Goal: Task Accomplishment & Management: Manage account settings

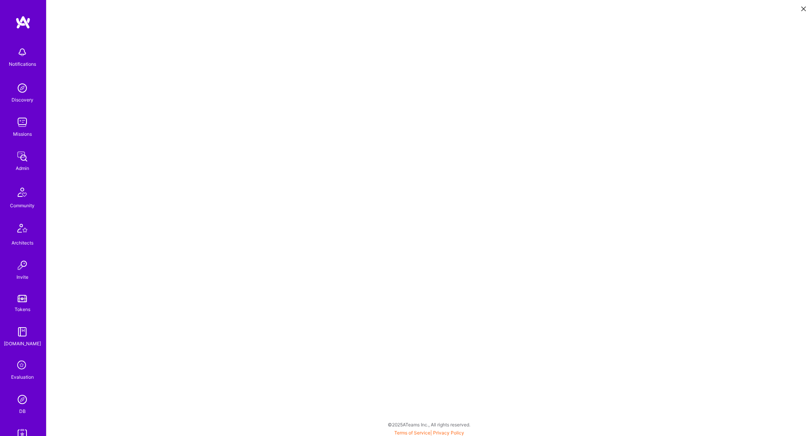
click at [21, 403] on img at bounding box center [22, 398] width 15 height 15
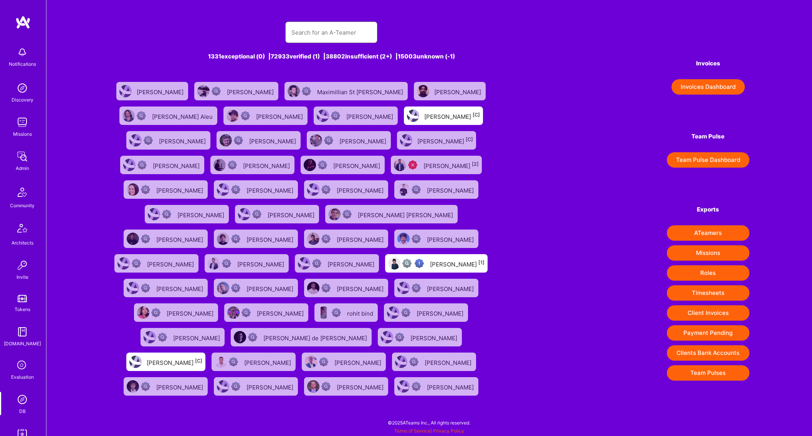
click at [341, 35] on input "text" at bounding box center [332, 33] width 80 height 20
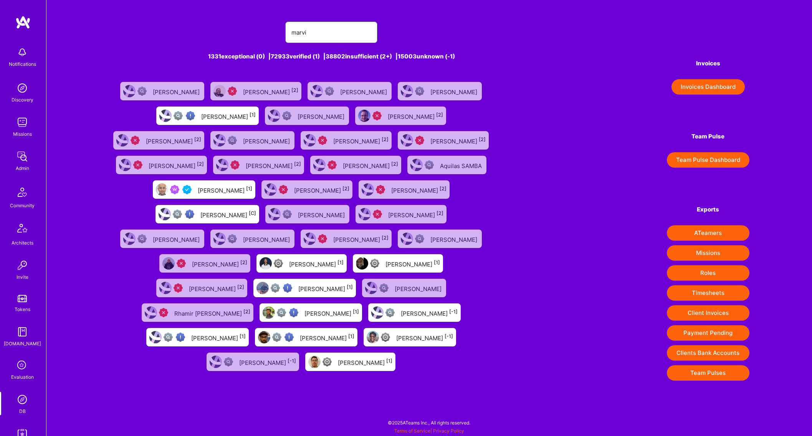
type input "marvin carlos"
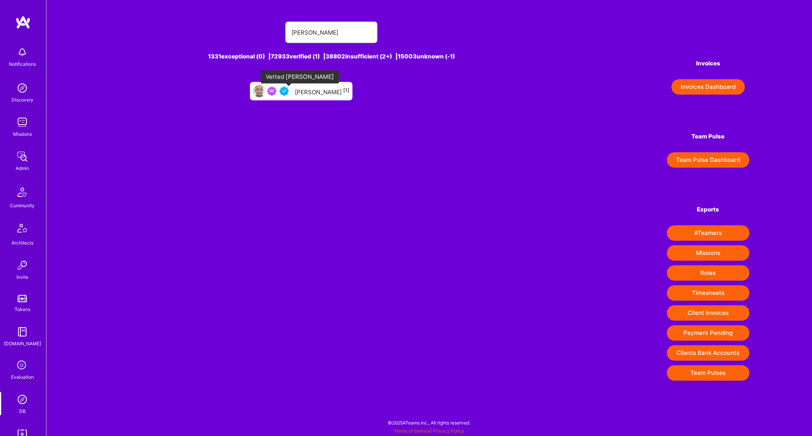
click at [288, 94] on img at bounding box center [284, 90] width 9 height 9
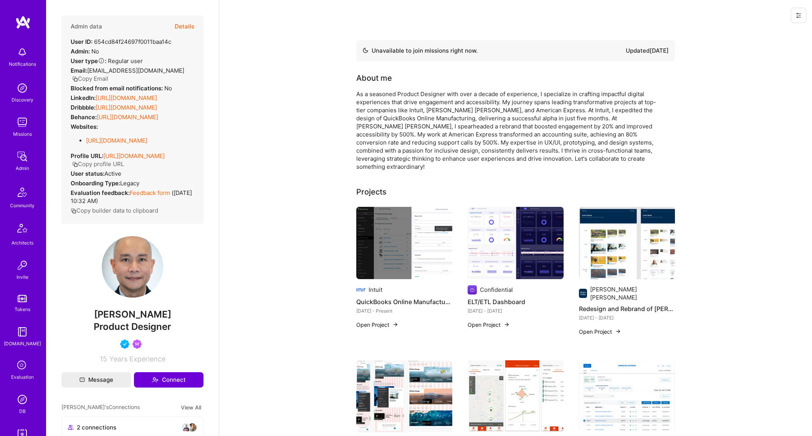
click at [187, 23] on button "Details" at bounding box center [185, 26] width 20 height 22
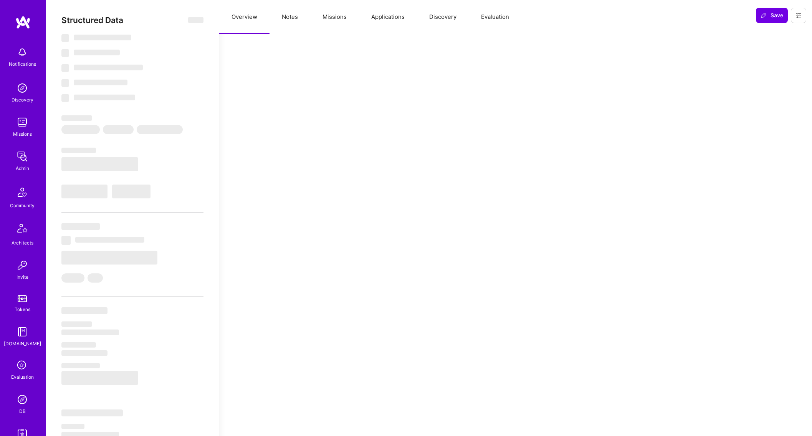
select select "Not Available"
select select "1 Month"
select select "4"
select select "7"
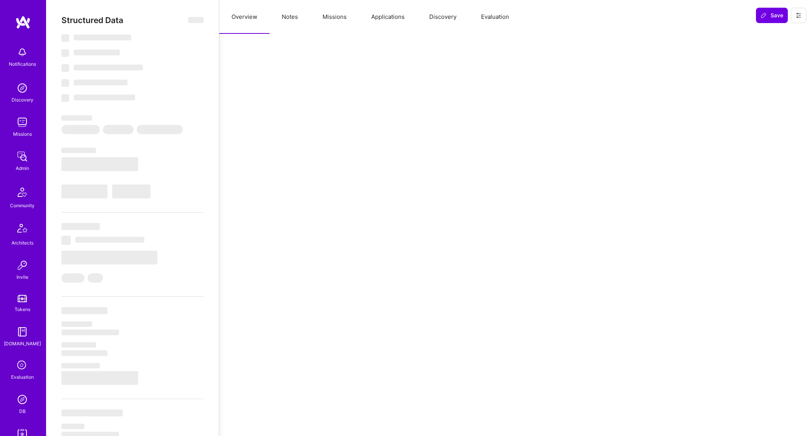
select select "7"
select select "US"
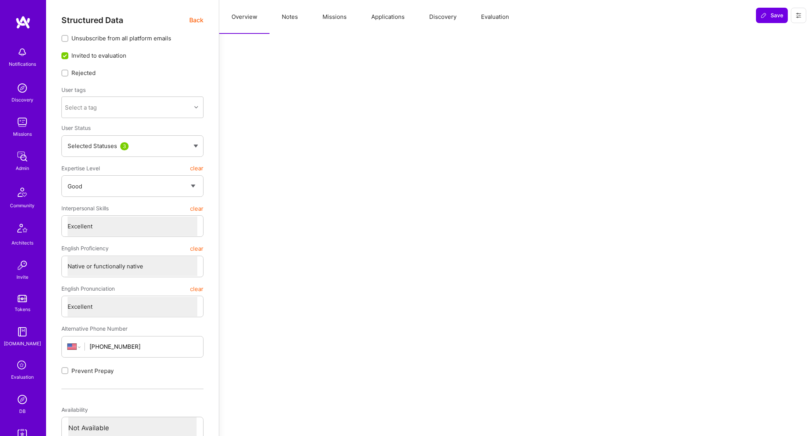
click at [325, 22] on button "Missions" at bounding box center [334, 17] width 49 height 34
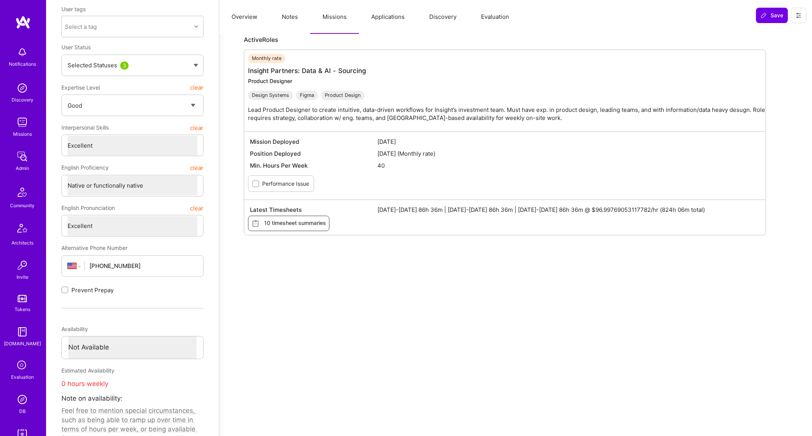
scroll to position [80, 0]
click at [18, 151] on img at bounding box center [22, 156] width 15 height 15
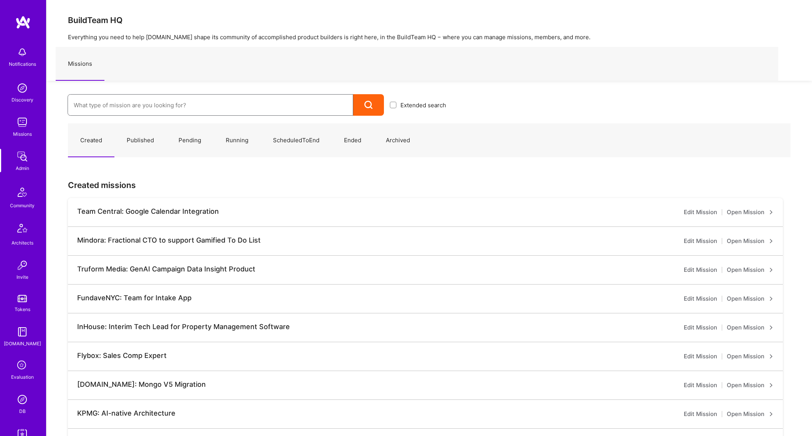
click at [156, 98] on input at bounding box center [210, 105] width 273 height 20
type input "banjo"
click at [162, 127] on link "Banjo Health: AI Coding Tools Enablement Workshop ( Running )" at bounding box center [260, 130] width 384 height 20
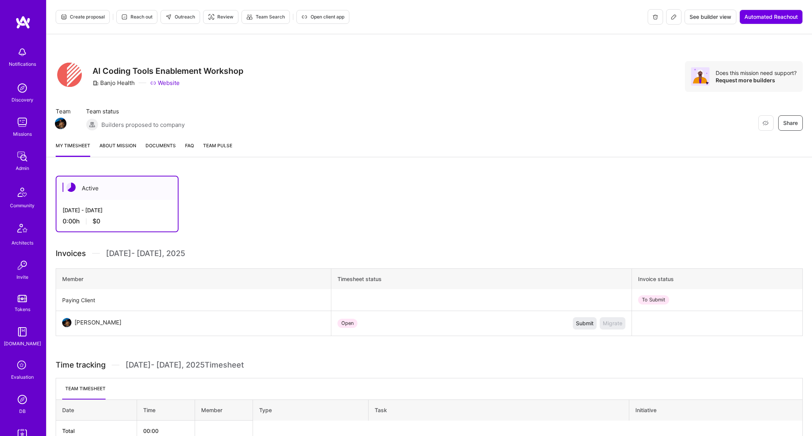
click at [673, 10] on button at bounding box center [673, 16] width 15 height 15
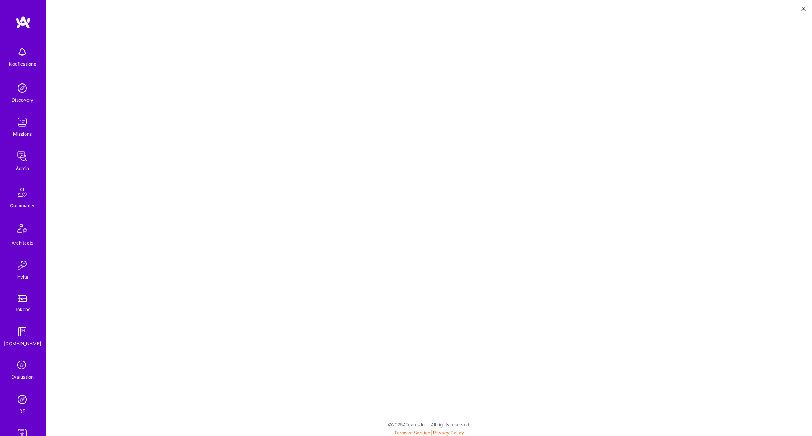
click at [14, 180] on div "Notifications Discovery Missions Admin Community Architects Invite Tokens A.Gui…" at bounding box center [23, 246] width 46 height 406
click at [21, 158] on img at bounding box center [22, 156] width 15 height 15
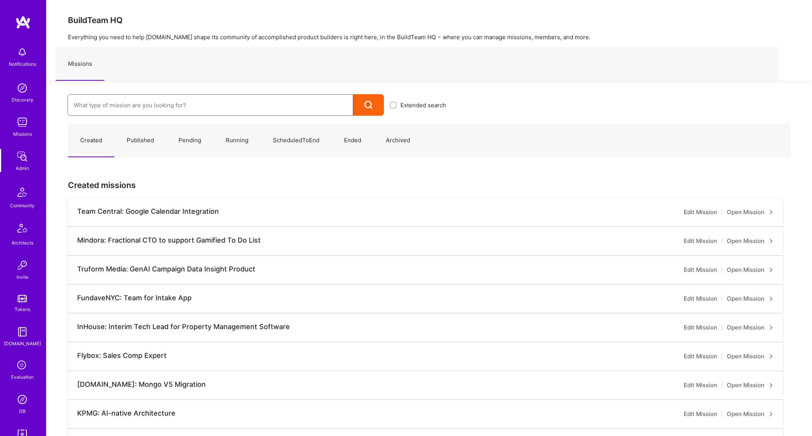
click at [113, 107] on input at bounding box center [210, 105] width 273 height 20
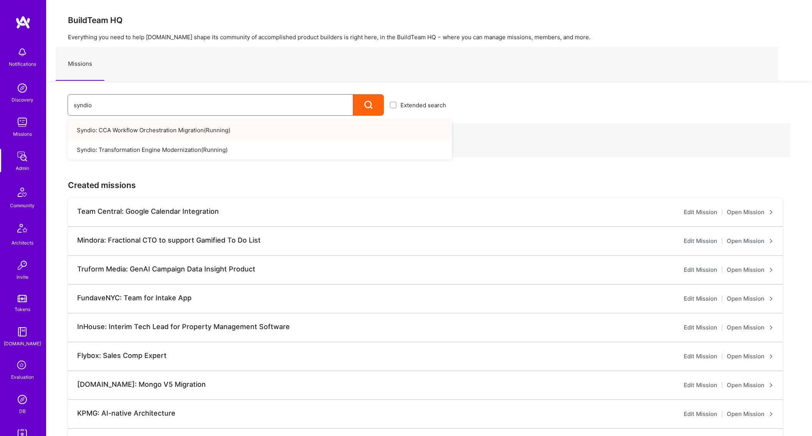
type input "syndio"
click at [120, 129] on link "Syndio: CCA Workflow Orchestration Migration ( Running )" at bounding box center [260, 130] width 384 height 20
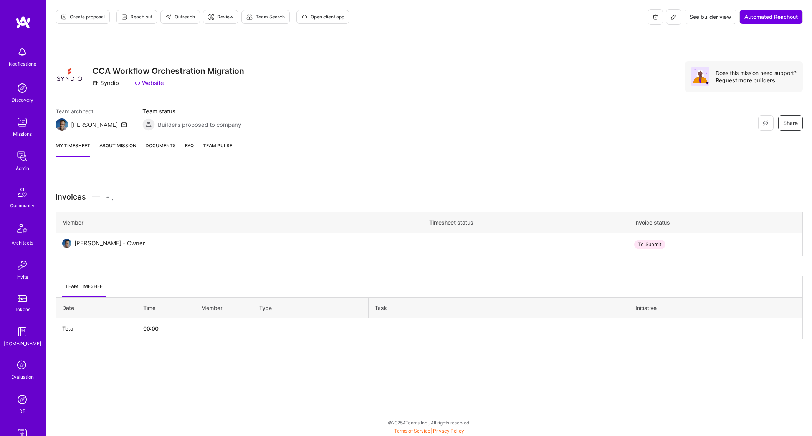
click at [23, 165] on div "Admin" at bounding box center [22, 168] width 13 height 8
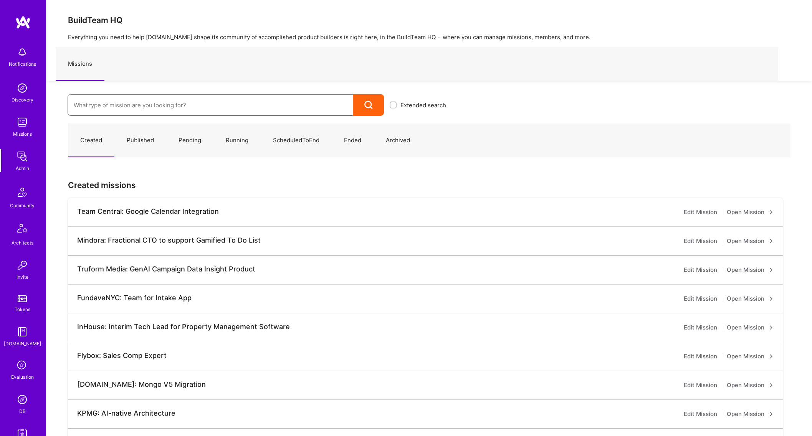
click at [128, 109] on input at bounding box center [210, 105] width 273 height 20
type input "synd"
